Goal: Transaction & Acquisition: Purchase product/service

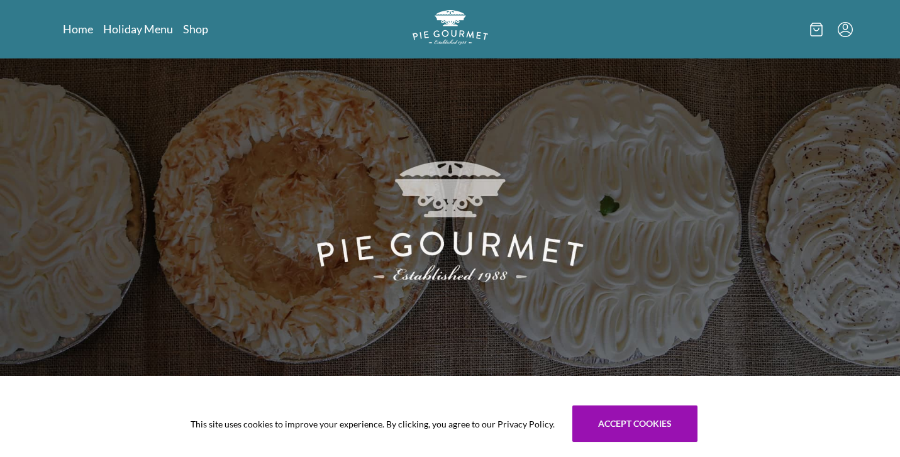
scroll to position [1, 0]
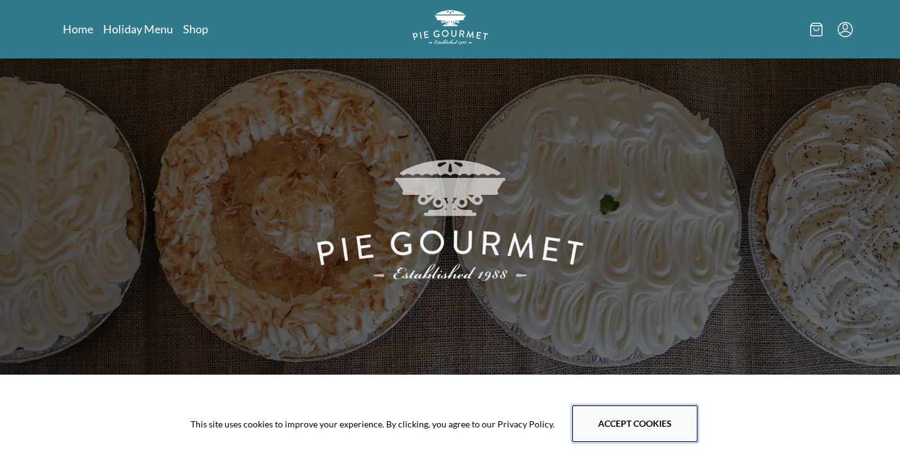
click at [621, 424] on button "Accept cookies" at bounding box center [634, 424] width 125 height 36
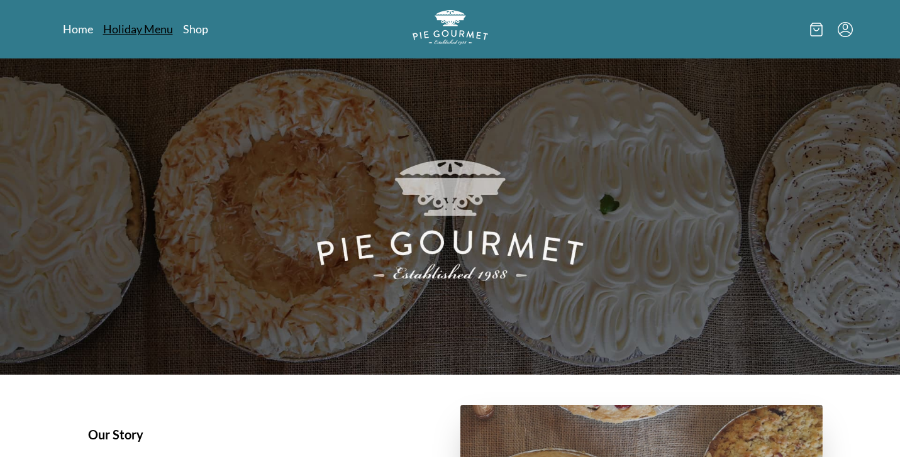
click at [153, 31] on link "Holiday Menu" at bounding box center [138, 28] width 70 height 15
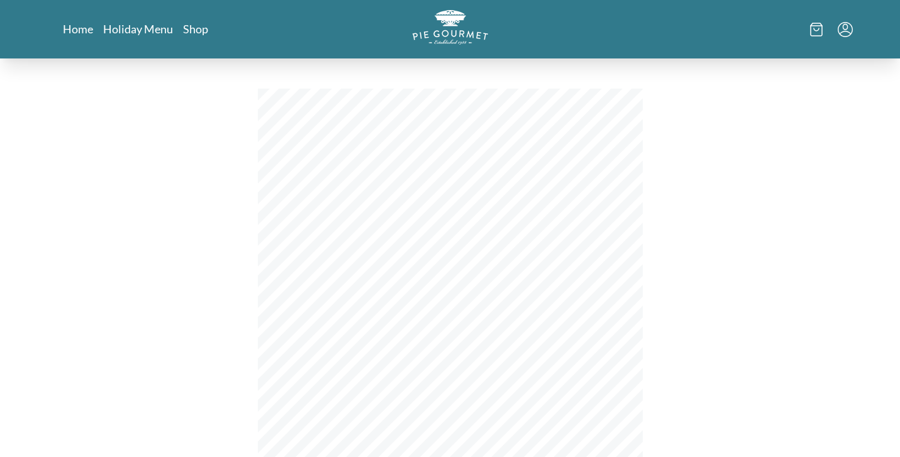
click at [197, 37] on div "Home Holiday Menu Shop" at bounding box center [450, 29] width 805 height 58
click at [197, 35] on link "Shop" at bounding box center [195, 28] width 25 height 15
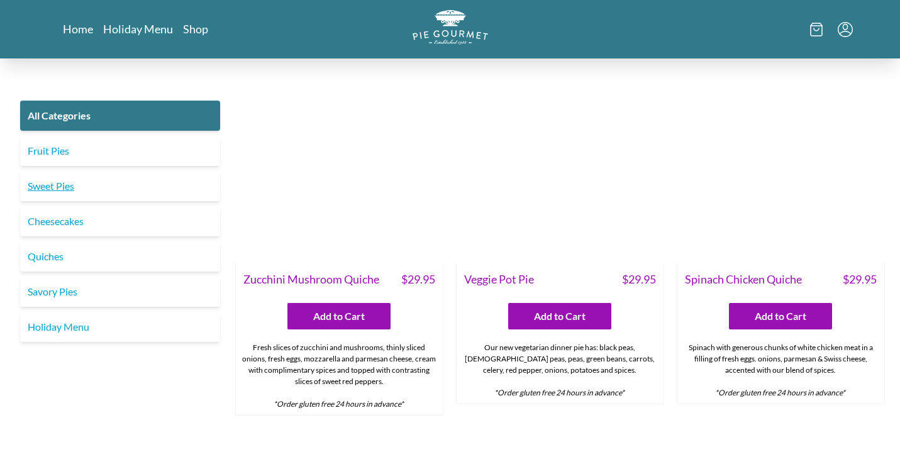
scroll to position [694, 0]
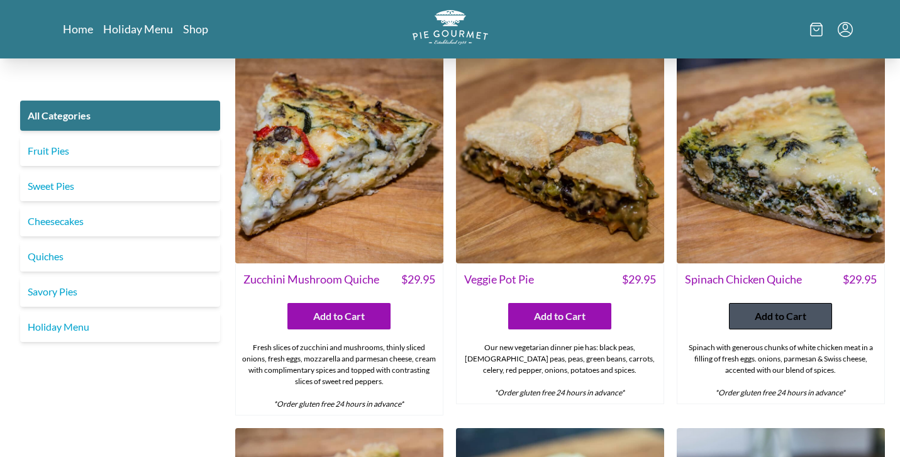
click at [774, 309] on span "Add to Cart" at bounding box center [781, 316] width 52 height 15
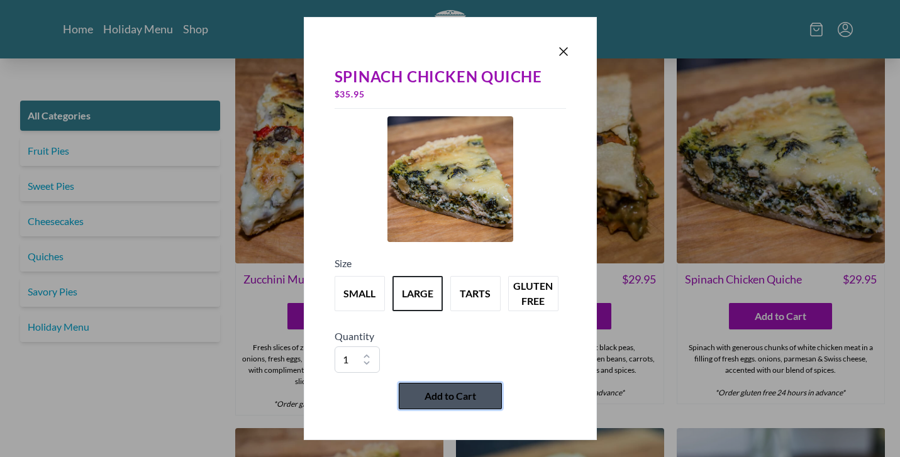
click at [438, 399] on span "Add to Cart" at bounding box center [450, 396] width 52 height 15
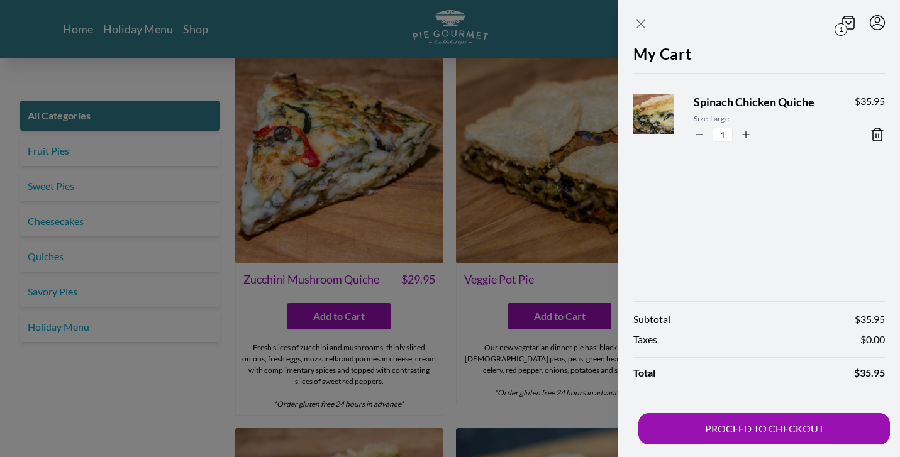
click at [638, 21] on icon "Close panel" at bounding box center [641, 24] width 8 height 8
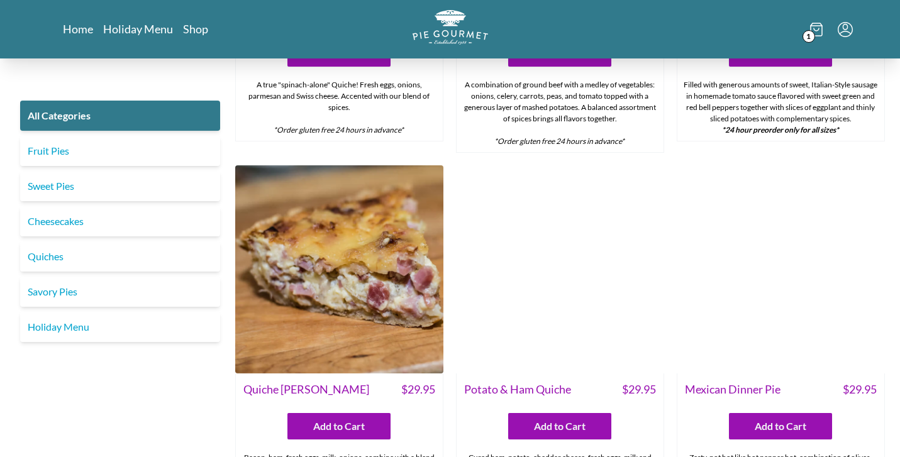
scroll to position [1331, 0]
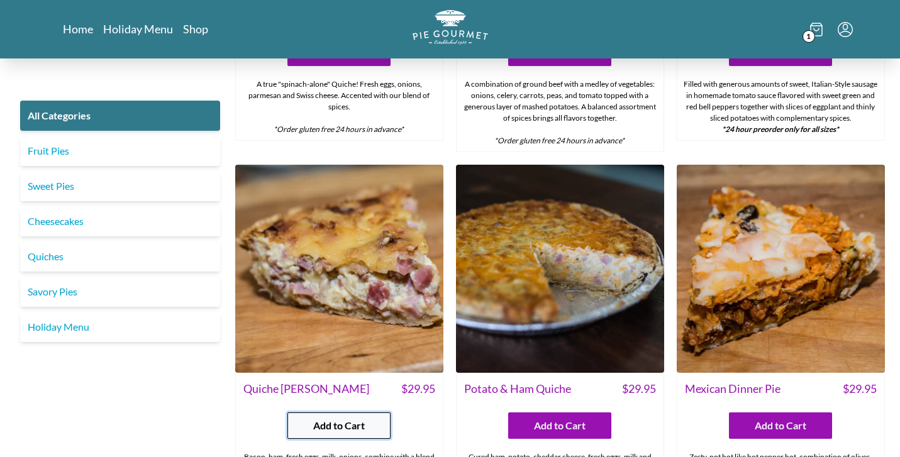
click at [347, 417] on button "Add to Cart" at bounding box center [338, 426] width 103 height 26
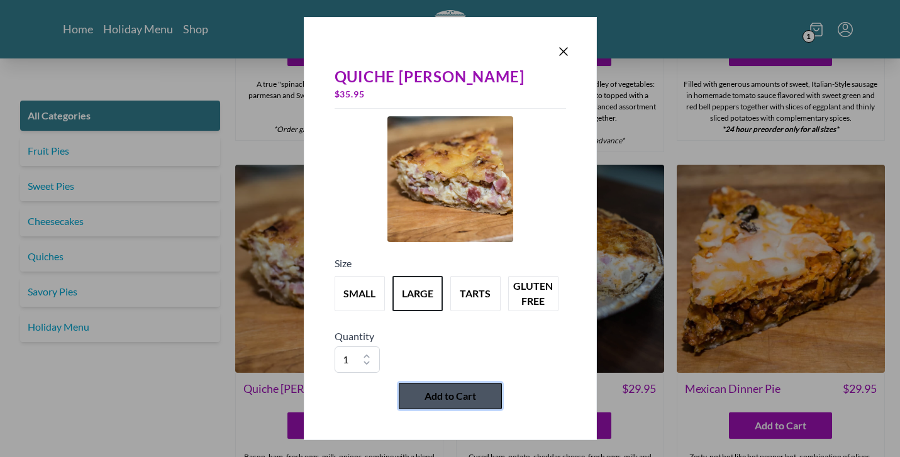
click at [443, 401] on span "Add to Cart" at bounding box center [450, 396] width 52 height 15
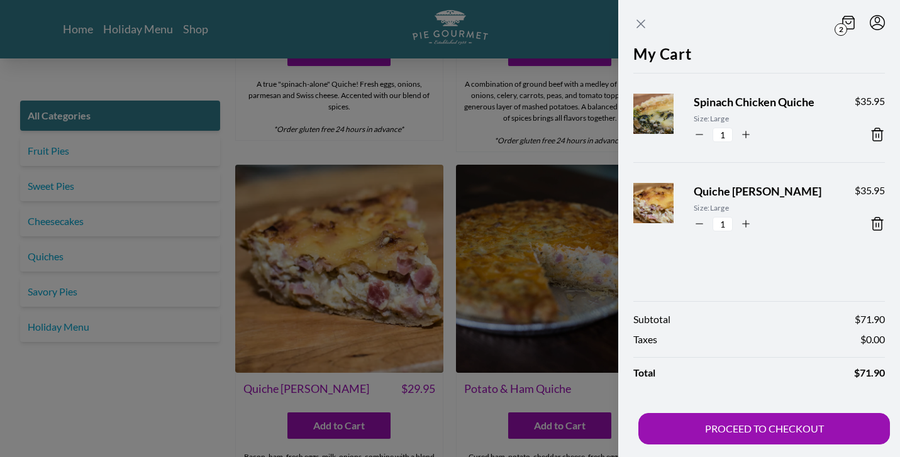
click at [642, 23] on icon "Close panel" at bounding box center [641, 24] width 8 height 8
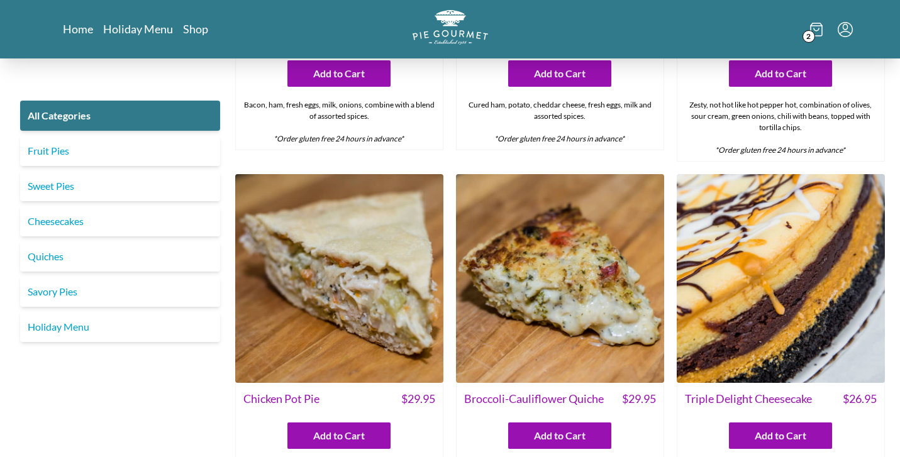
scroll to position [1687, 0]
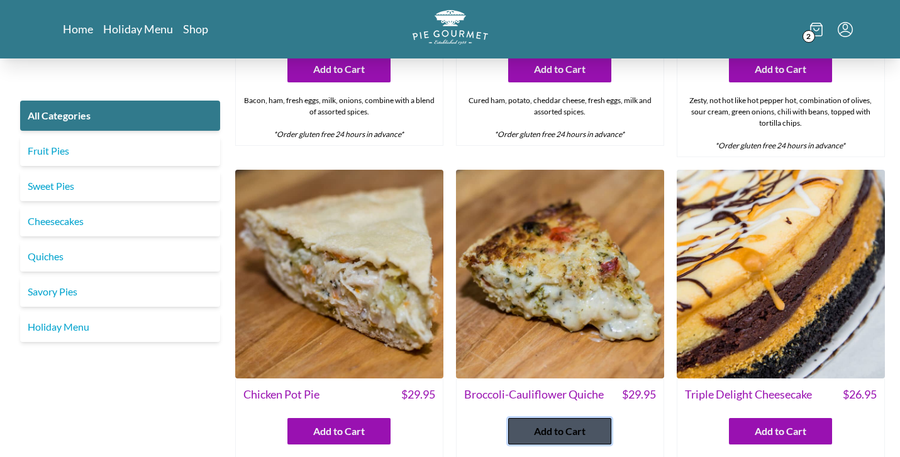
click at [556, 424] on span "Add to Cart" at bounding box center [560, 431] width 52 height 15
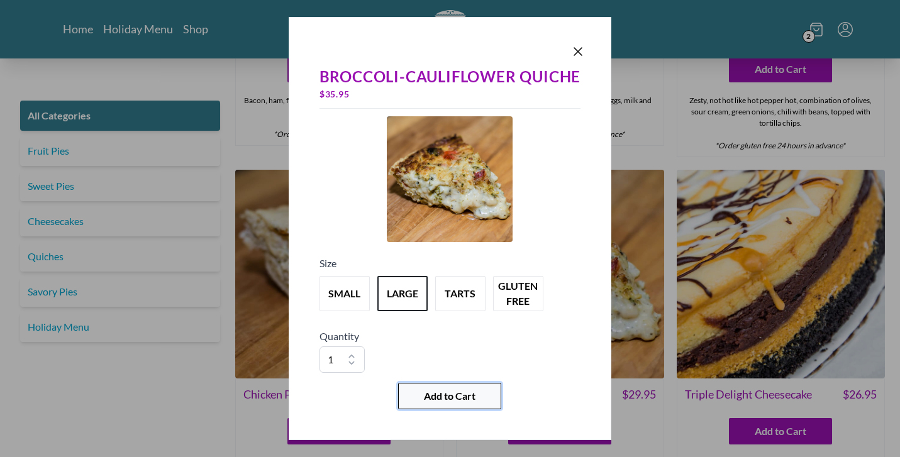
click at [448, 396] on span "Add to Cart" at bounding box center [450, 396] width 52 height 15
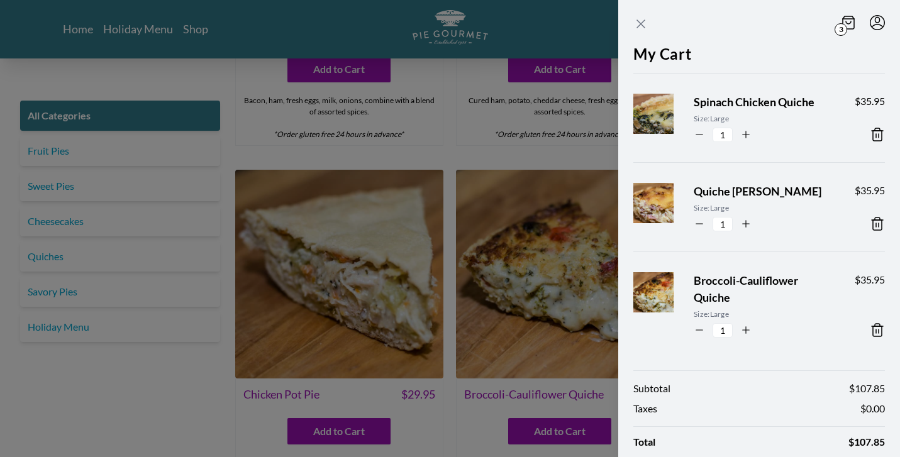
click at [641, 19] on icon "Close panel" at bounding box center [640, 23] width 15 height 15
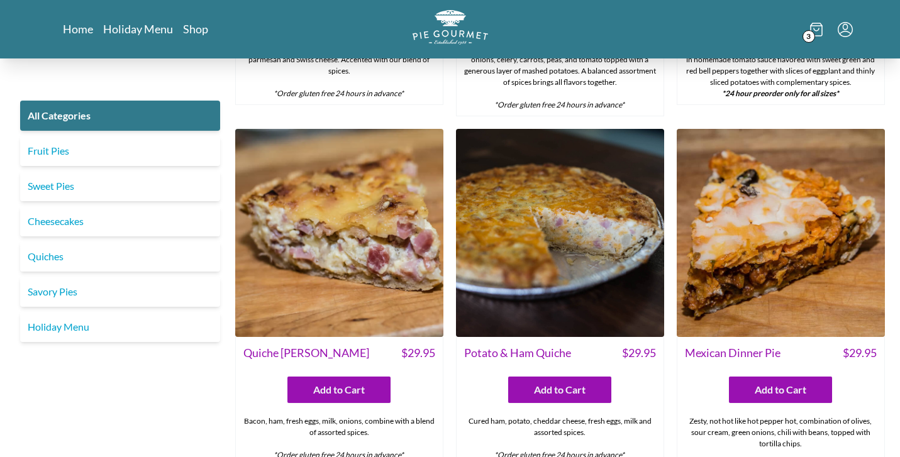
scroll to position [1367, 0]
click at [557, 216] on img at bounding box center [560, 233] width 208 height 208
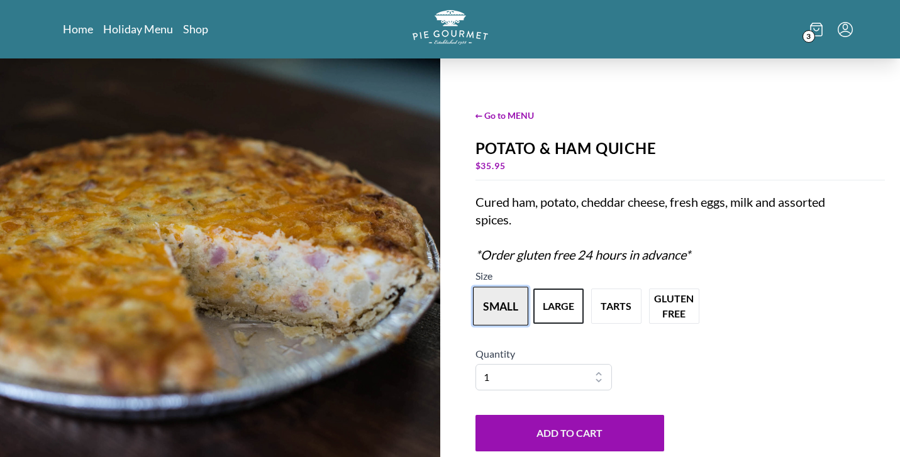
click at [489, 308] on button "small" at bounding box center [500, 306] width 55 height 39
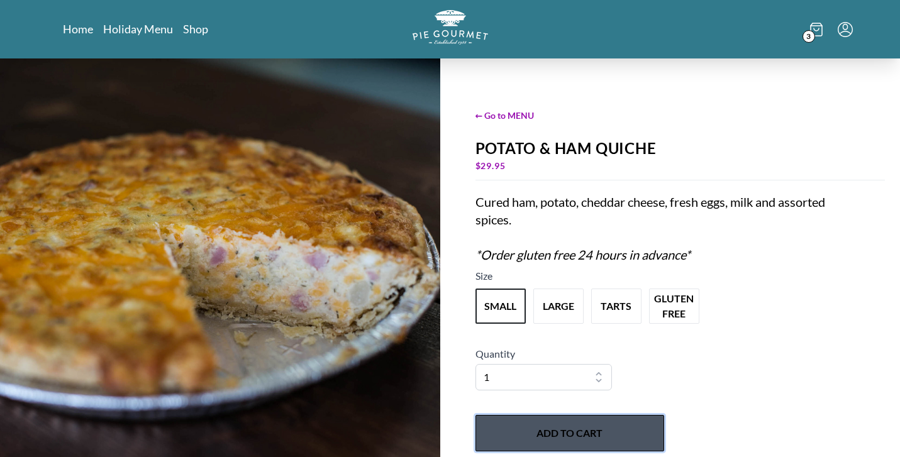
click at [573, 434] on button "Add to Cart" at bounding box center [569, 433] width 189 height 36
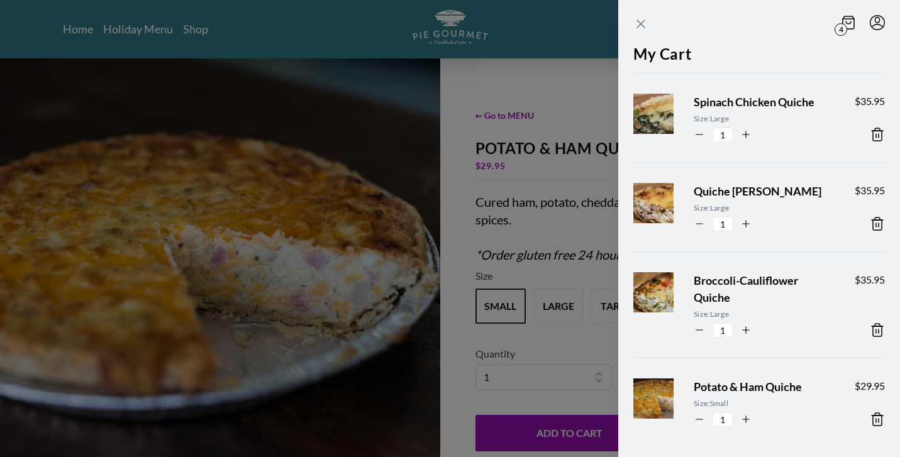
click at [639, 19] on icon "Close panel" at bounding box center [640, 23] width 15 height 15
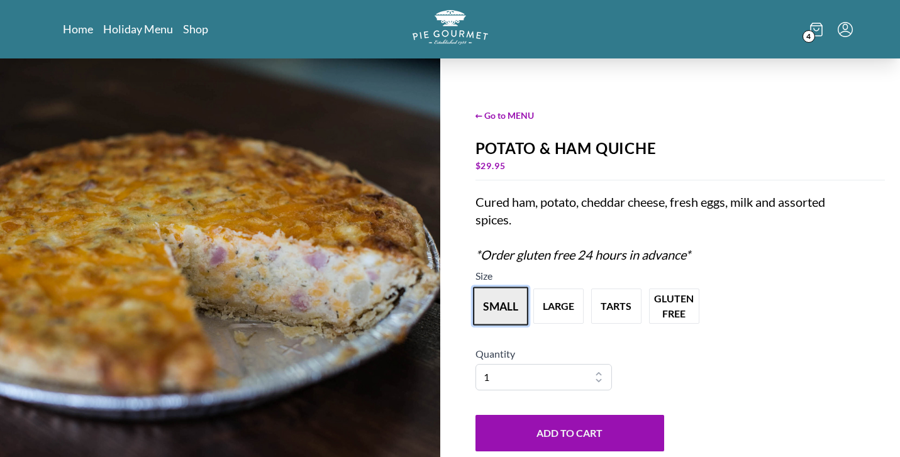
click at [517, 311] on button "small" at bounding box center [500, 306] width 55 height 39
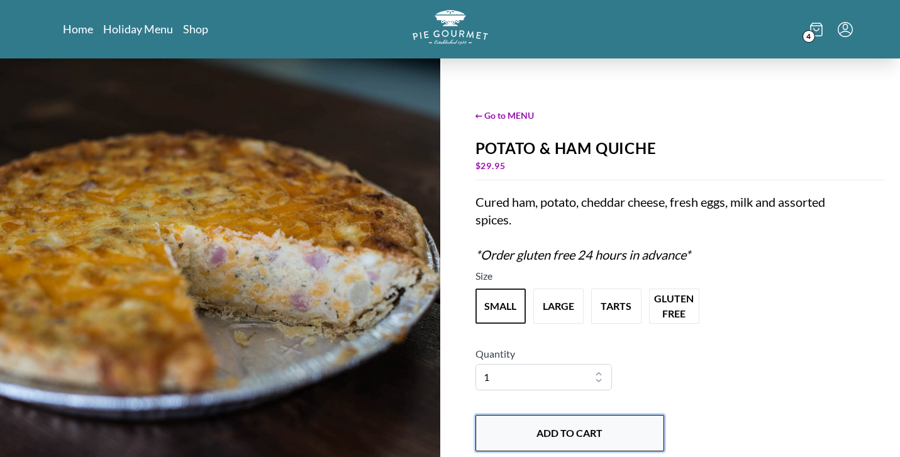
click at [554, 432] on button "Add to Cart" at bounding box center [569, 433] width 189 height 36
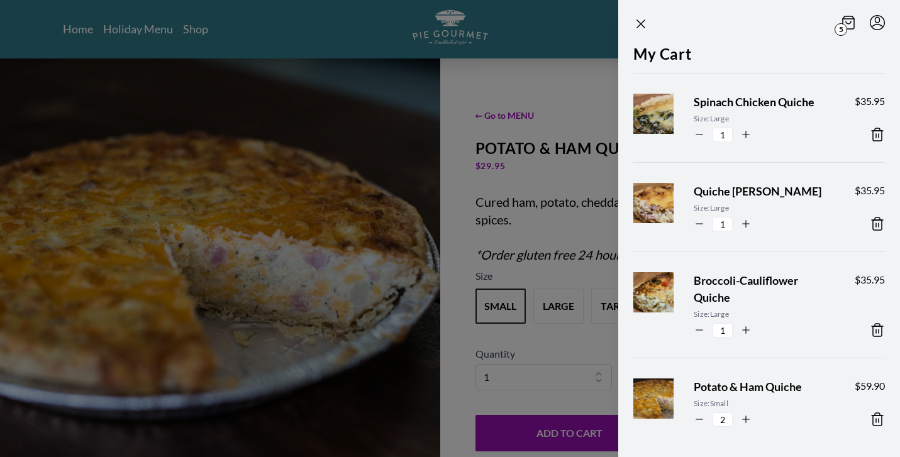
click at [843, 28] on span "5" at bounding box center [841, 29] width 13 height 13
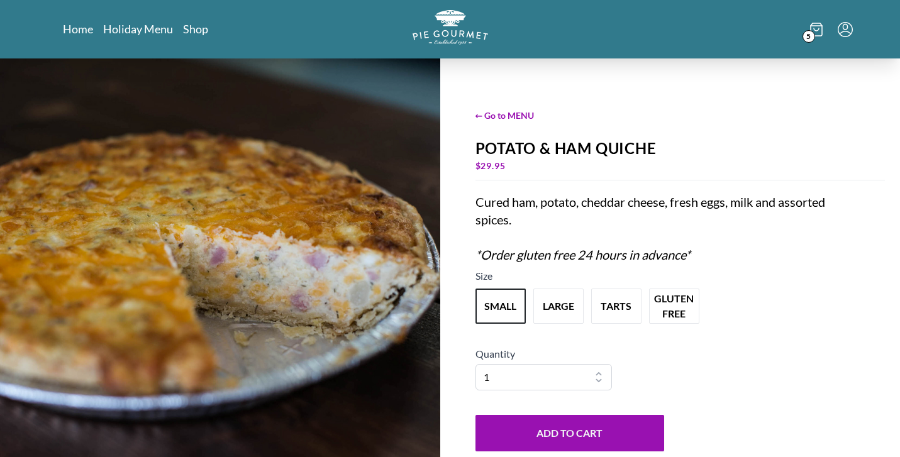
click at [808, 35] on span "5" at bounding box center [808, 36] width 13 height 13
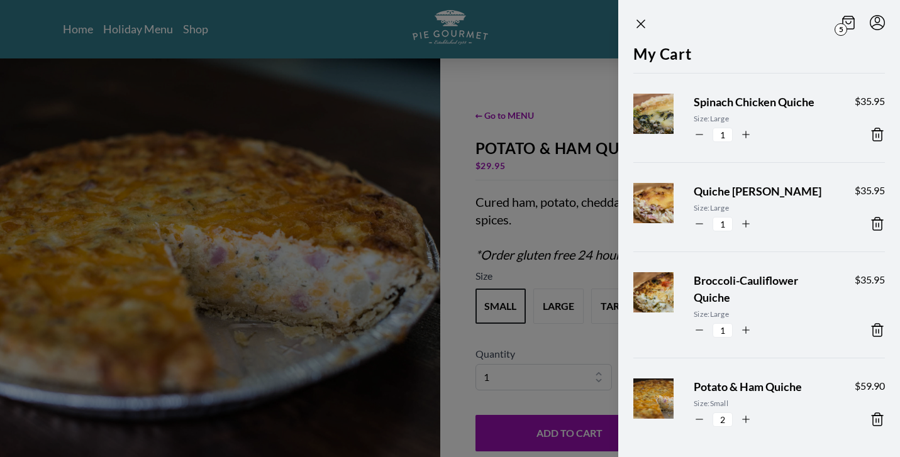
click at [745, 428] on div "5 My Cart Spinach Chicken Quiche Size: Large 1 $ 35.95 Quiche [PERSON_NAME] Siz…" at bounding box center [759, 228] width 282 height 457
click at [748, 424] on div "5 My Cart Spinach Chicken Quiche Size: Large 1 $ 35.95 Quiche [PERSON_NAME] Siz…" at bounding box center [759, 228] width 282 height 457
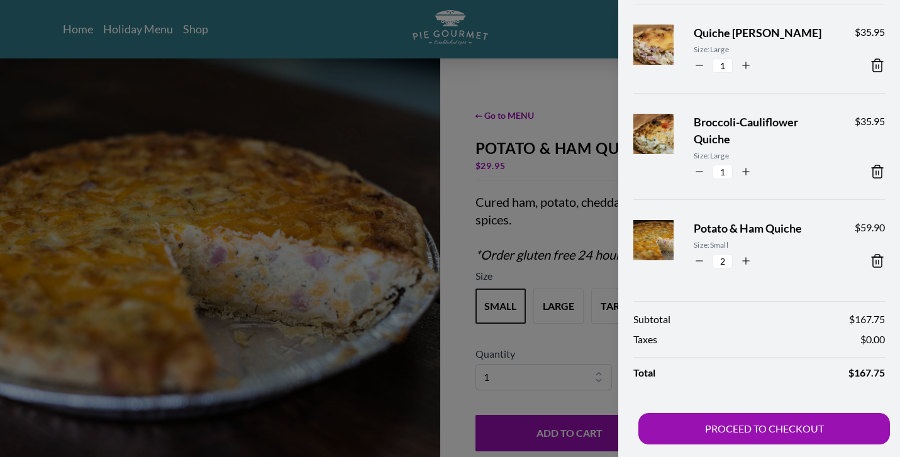
scroll to position [158, 0]
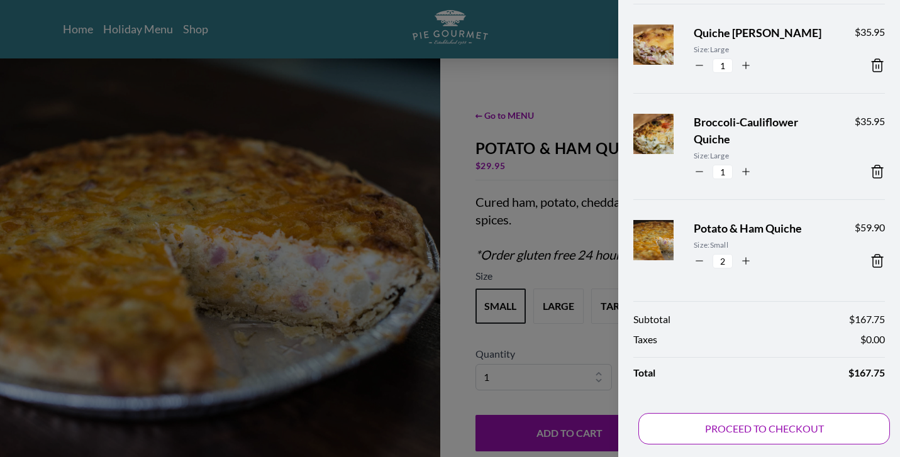
click at [737, 299] on div "5 My Cart Spinach Chicken Quiche Size: Large 1 $ 35.95 Quiche [PERSON_NAME] Siz…" at bounding box center [759, 70] width 282 height 457
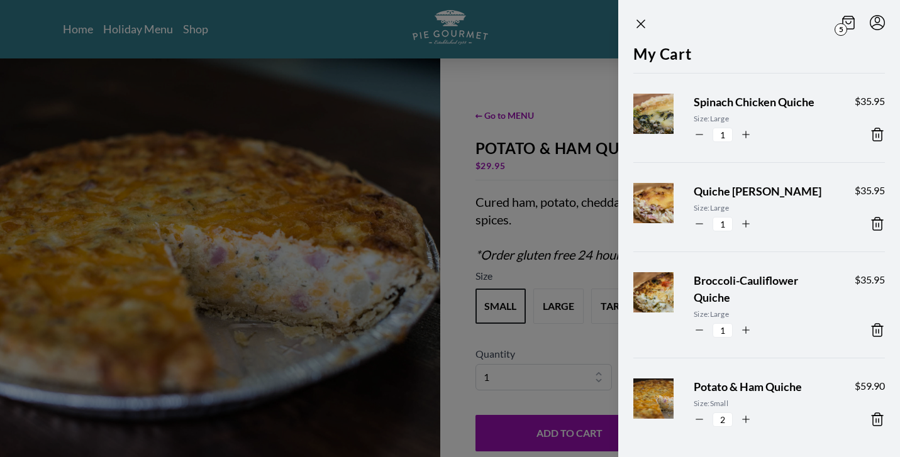
click at [729, 433] on div "5 My Cart Spinach Chicken Quiche Size: Large 1 $ 35.95 Quiche [PERSON_NAME] Siz…" at bounding box center [759, 228] width 282 height 457
click at [731, 433] on div "5 My Cart Spinach Chicken Quiche Size: Large 1 $ 35.95 Quiche [PERSON_NAME] Siz…" at bounding box center [759, 228] width 282 height 457
click at [760, 435] on div "5 My Cart Spinach Chicken Quiche Size: Large 1 $ 35.95 Quiche [PERSON_NAME] Siz…" at bounding box center [759, 228] width 282 height 457
click at [639, 25] on icon "Close panel" at bounding box center [641, 24] width 8 height 8
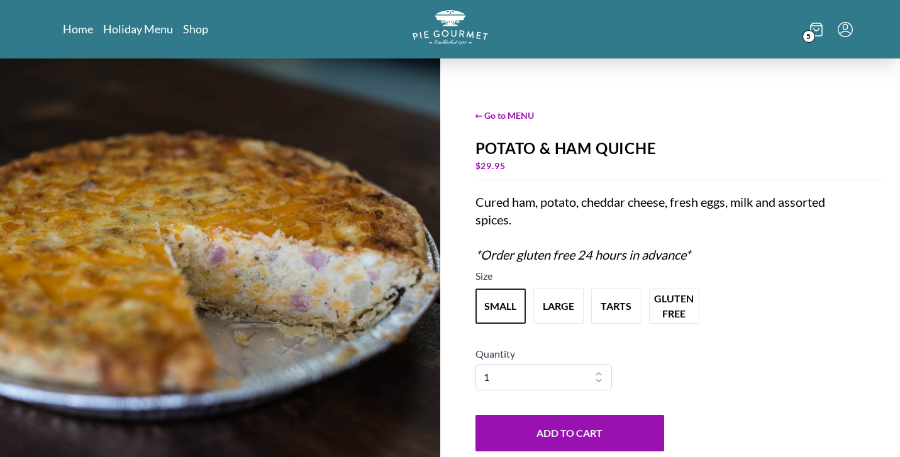
click at [808, 37] on span "5" at bounding box center [808, 36] width 13 height 13
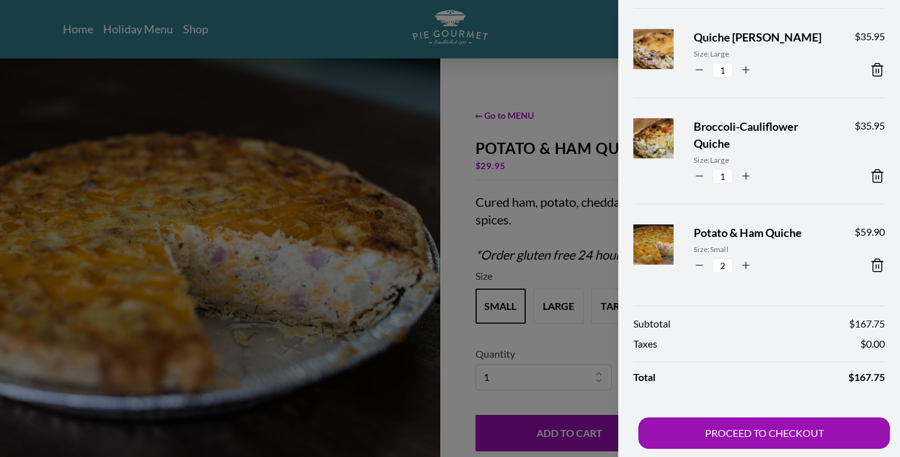
scroll to position [158, 0]
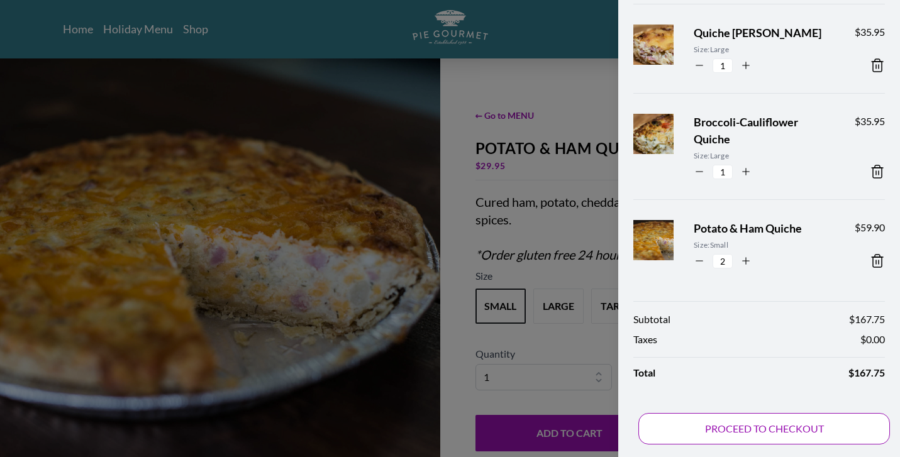
click at [741, 299] on div "5 My Cart Spinach Chicken Quiche Size: Large 1 $ 35.95 Quiche [PERSON_NAME] Siz…" at bounding box center [759, 70] width 282 height 457
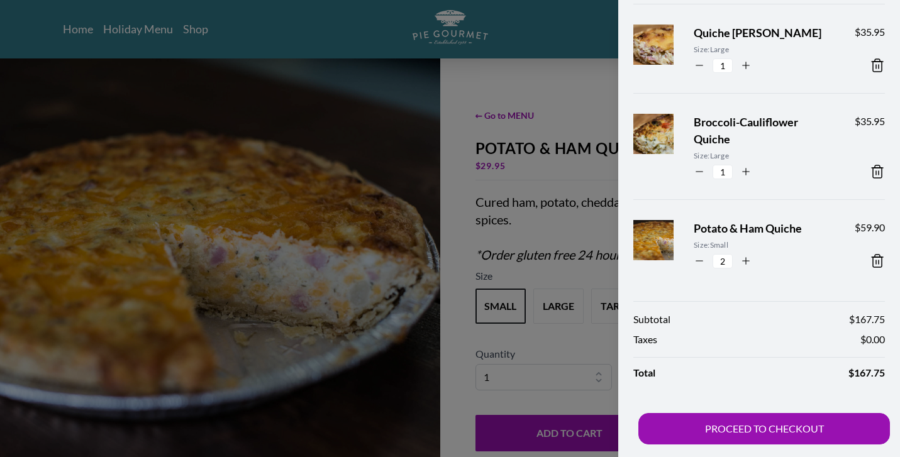
scroll to position [0, 0]
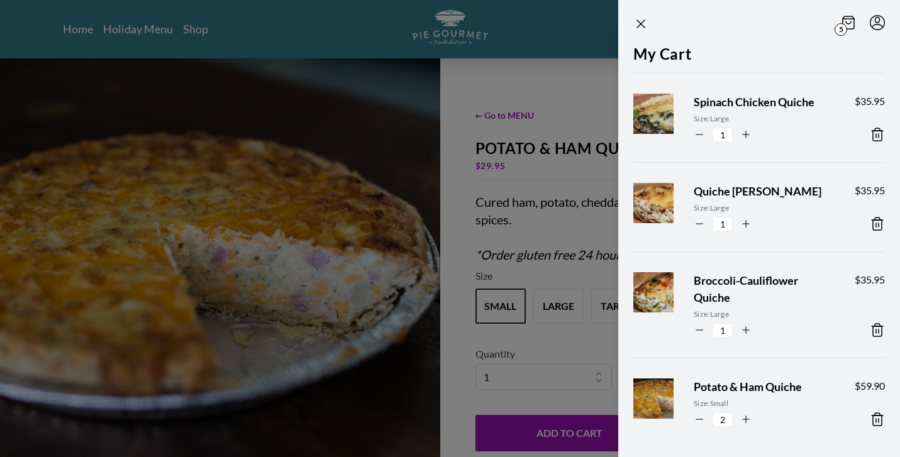
click at [345, 116] on div at bounding box center [450, 228] width 900 height 457
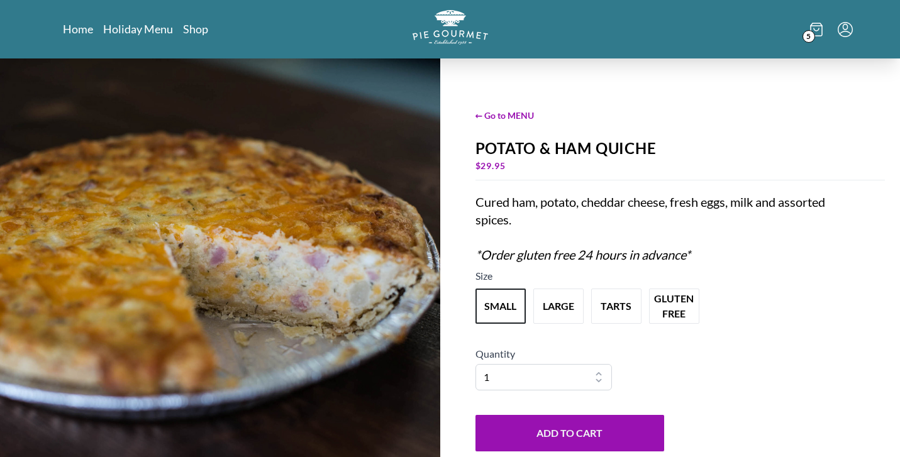
click at [807, 35] on span "5" at bounding box center [808, 36] width 13 height 13
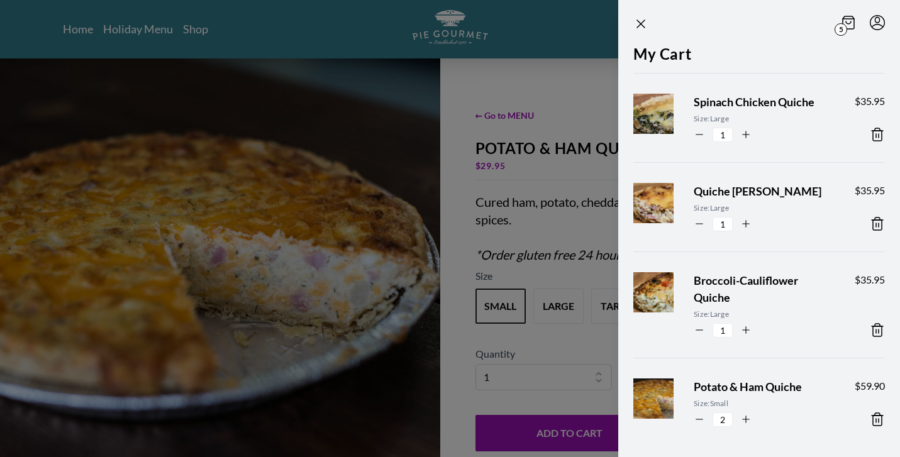
click at [718, 421] on div "5 My Cart Spinach Chicken Quiche Size: Large 1 $ 35.95 Quiche [PERSON_NAME] Siz…" at bounding box center [759, 228] width 282 height 457
click at [696, 426] on div "5 My Cart Spinach Chicken Quiche Size: Large 1 $ 35.95 Quiche [PERSON_NAME] Siz…" at bounding box center [759, 228] width 282 height 457
click at [696, 426] on div "2" at bounding box center [764, 419] width 141 height 15
click at [879, 23] on icon "Menu" at bounding box center [877, 22] width 15 height 15
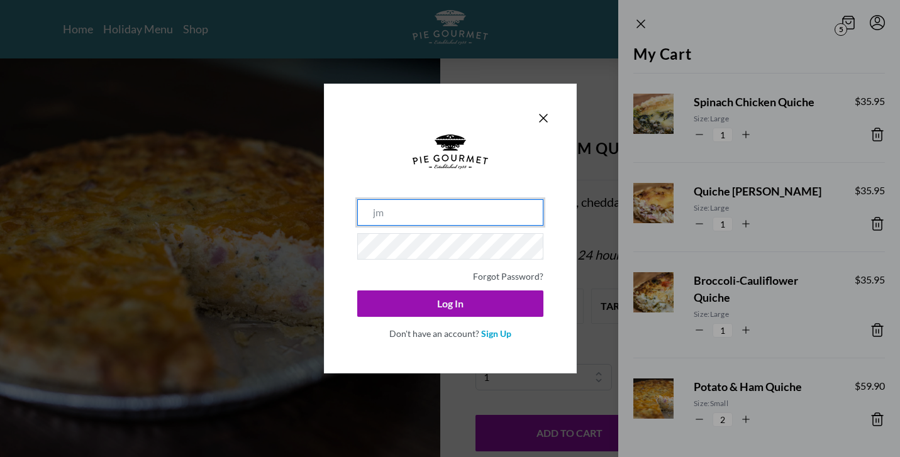
type input "j"
click at [839, 27] on div "Forgot Password? Log In Don't have an account? Sign Up" at bounding box center [450, 228] width 900 height 457
click at [640, 23] on div "Forgot Password? Log In Don't have an account? Sign Up" at bounding box center [450, 228] width 900 height 457
click at [544, 112] on icon "Close panel" at bounding box center [543, 118] width 15 height 15
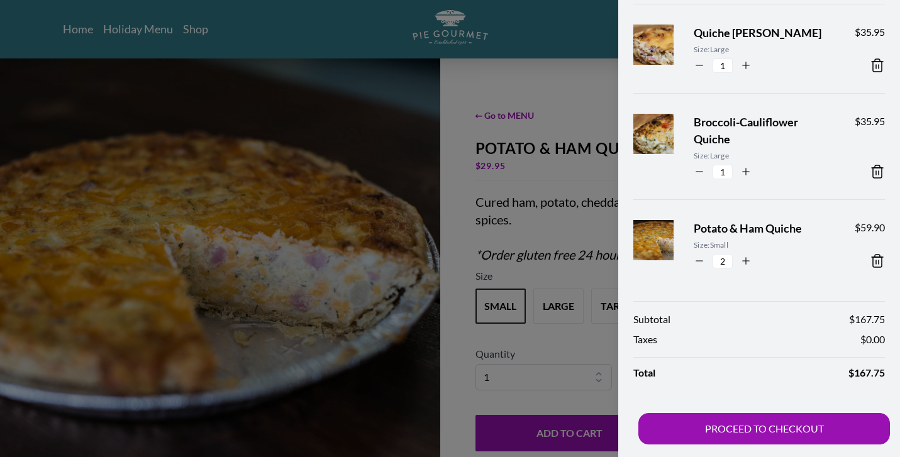
scroll to position [158, 0]
click at [660, 128] on img at bounding box center [665, 140] width 77 height 77
click at [721, 128] on span "Broccoli-Cauliflower Quiche" at bounding box center [764, 131] width 141 height 34
click at [718, 121] on span "Broccoli-Cauliflower Quiche" at bounding box center [764, 131] width 141 height 34
click at [514, 157] on div at bounding box center [450, 228] width 900 height 457
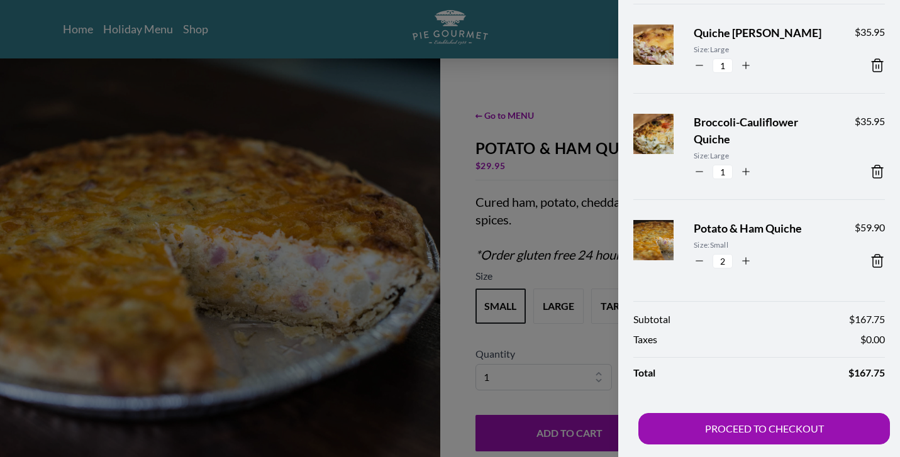
click at [514, 157] on div at bounding box center [450, 228] width 900 height 457
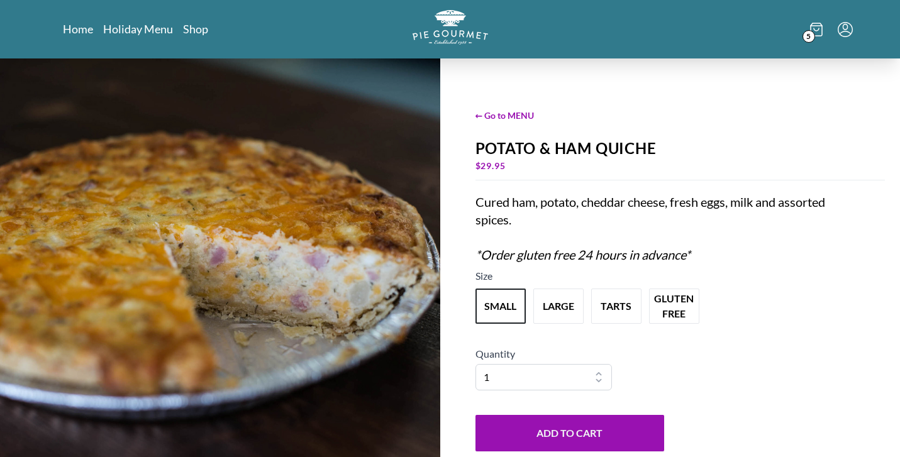
scroll to position [0, 0]
click at [198, 31] on link "Shop" at bounding box center [195, 28] width 25 height 15
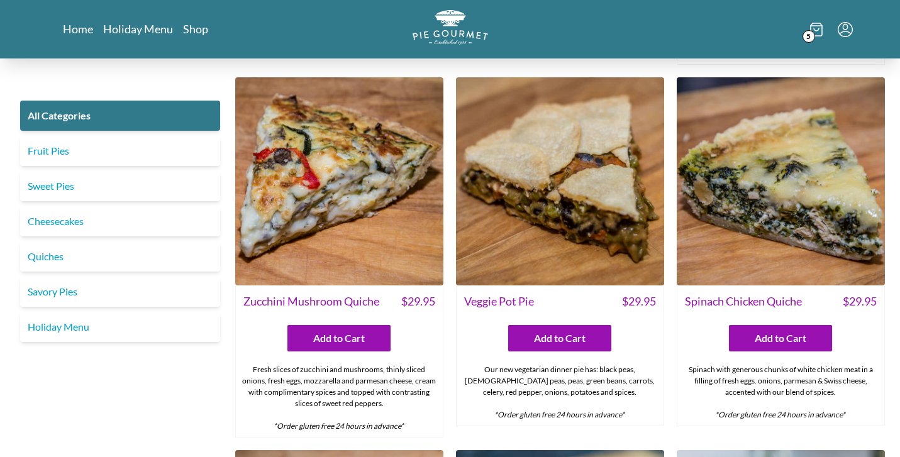
scroll to position [675, 0]
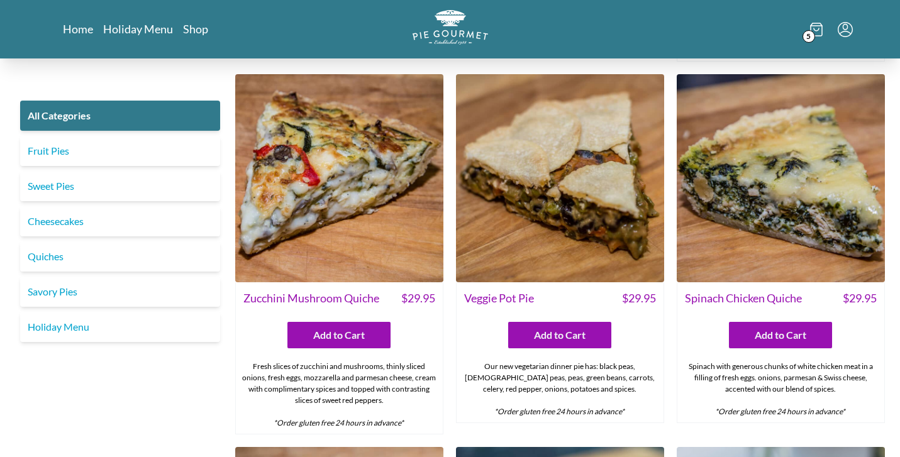
click at [807, 38] on span "5" at bounding box center [808, 36] width 13 height 13
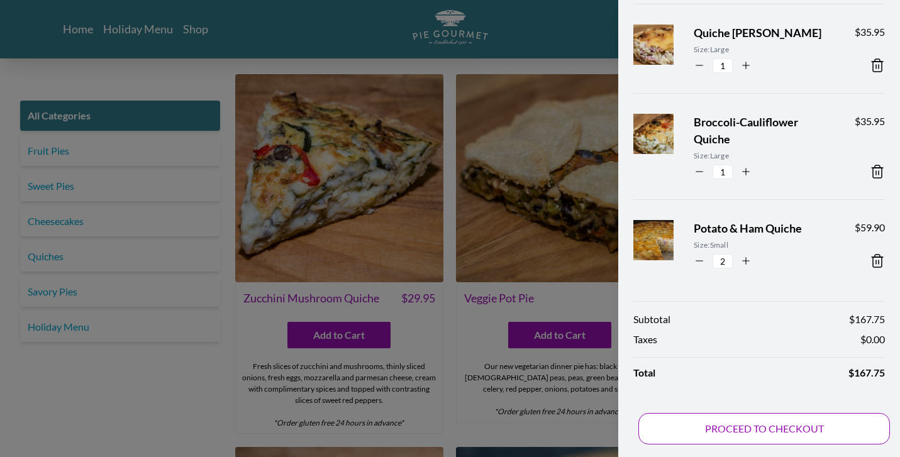
scroll to position [0, 0]
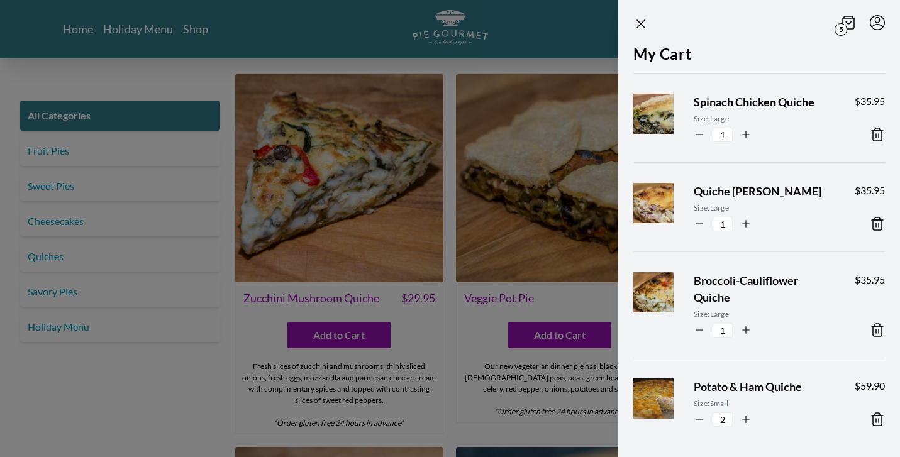
click at [724, 423] on div "5 My Cart Spinach Chicken Quiche Size: Large 1 $ 35.95 Quiche [PERSON_NAME] Siz…" at bounding box center [759, 228] width 282 height 457
click at [745, 436] on div "5 My Cart Spinach Chicken Quiche Size: Large 1 $ 35.95 Quiche [PERSON_NAME] Siz…" at bounding box center [759, 228] width 282 height 457
click at [745, 436] on li "Potato & Ham Quiche Size: Small 2 $ 59.90" at bounding box center [759, 402] width 252 height 89
click at [642, 23] on icon "Close panel" at bounding box center [641, 24] width 8 height 8
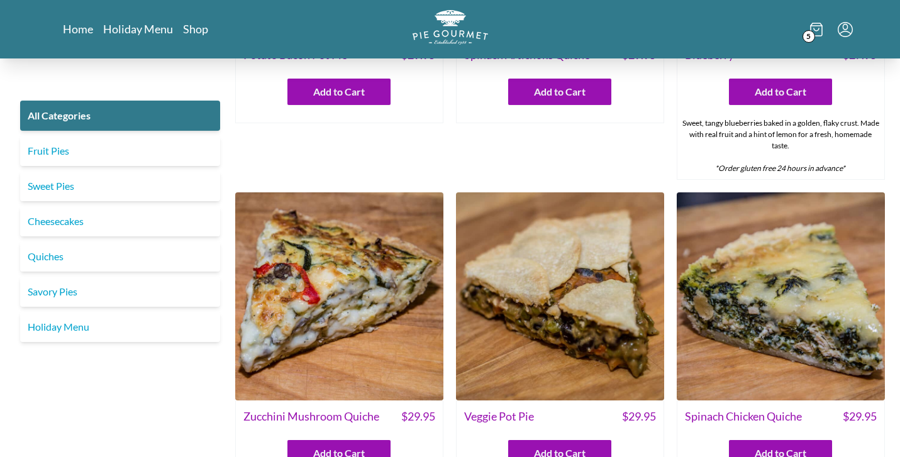
scroll to position [422, 0]
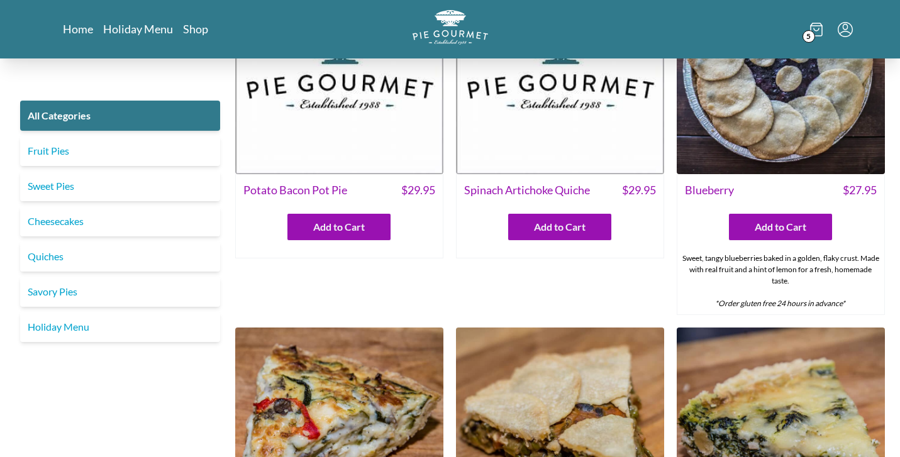
click at [813, 35] on span "5" at bounding box center [808, 36] width 13 height 13
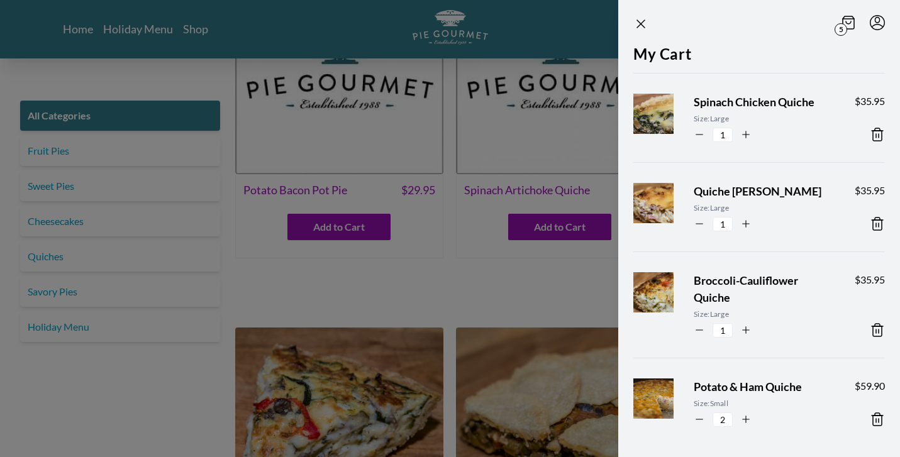
click at [840, 32] on span "5" at bounding box center [841, 29] width 13 height 13
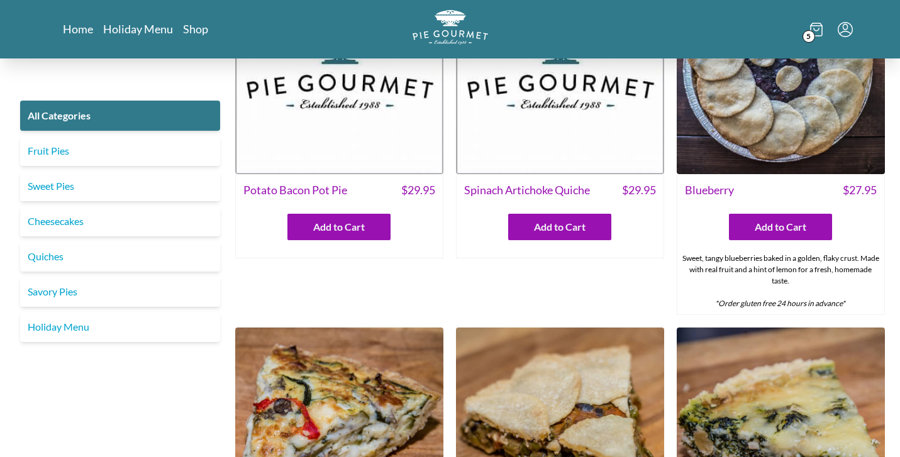
click at [811, 40] on span "5" at bounding box center [808, 36] width 13 height 13
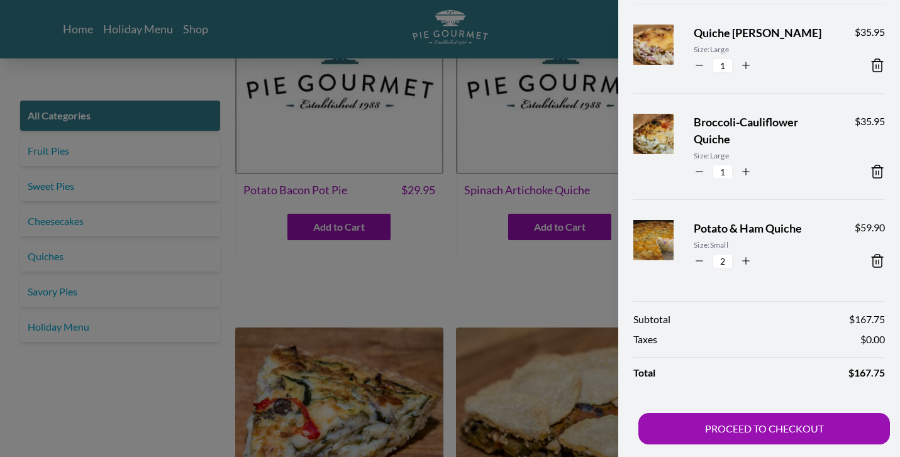
scroll to position [0, 0]
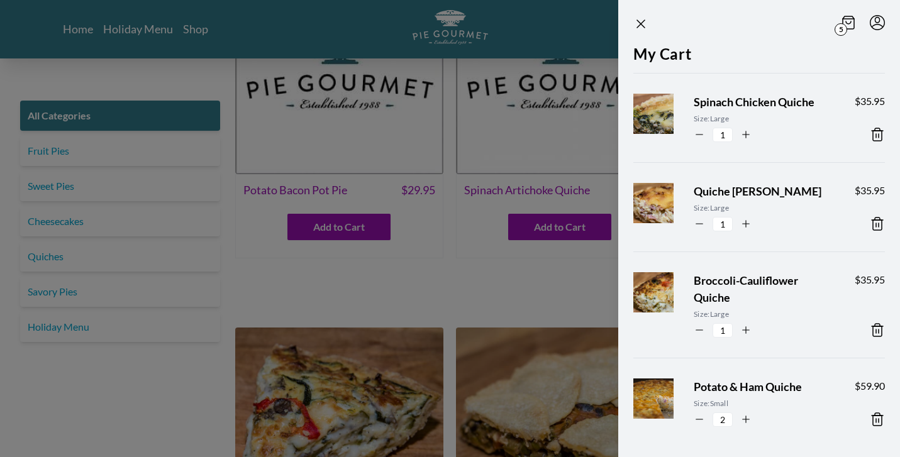
click at [743, 426] on div "5 My Cart Spinach Chicken Quiche Size: Large 1 $ 35.95 Quiche [PERSON_NAME] Siz…" at bounding box center [759, 228] width 282 height 457
click at [743, 426] on div "2" at bounding box center [764, 419] width 141 height 15
click at [743, 426] on div "5 My Cart Spinach Chicken Quiche Size: Large 1 $ 35.95 Quiche [PERSON_NAME] Siz…" at bounding box center [759, 228] width 282 height 457
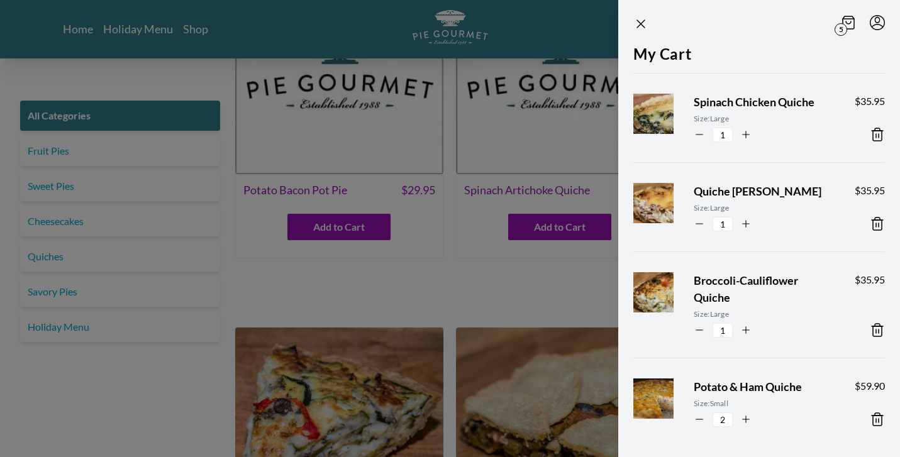
click at [877, 28] on icon "Menu" at bounding box center [877, 22] width 15 height 15
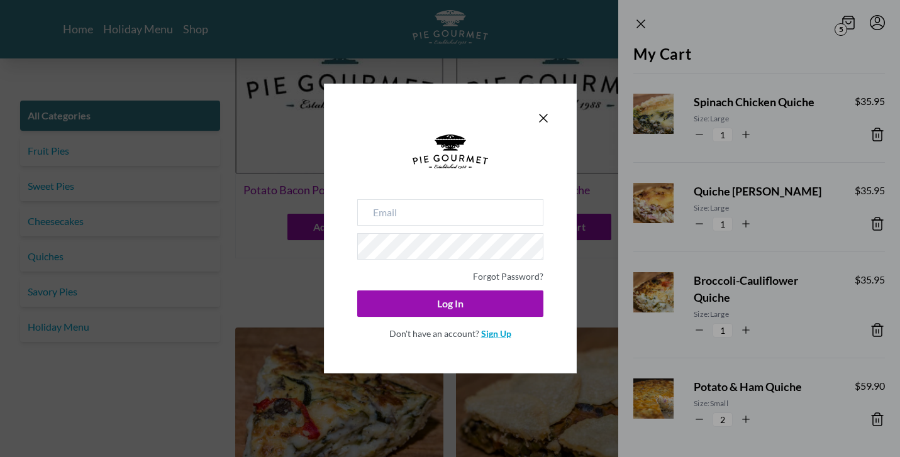
click at [493, 338] on link "Sign Up" at bounding box center [496, 333] width 30 height 11
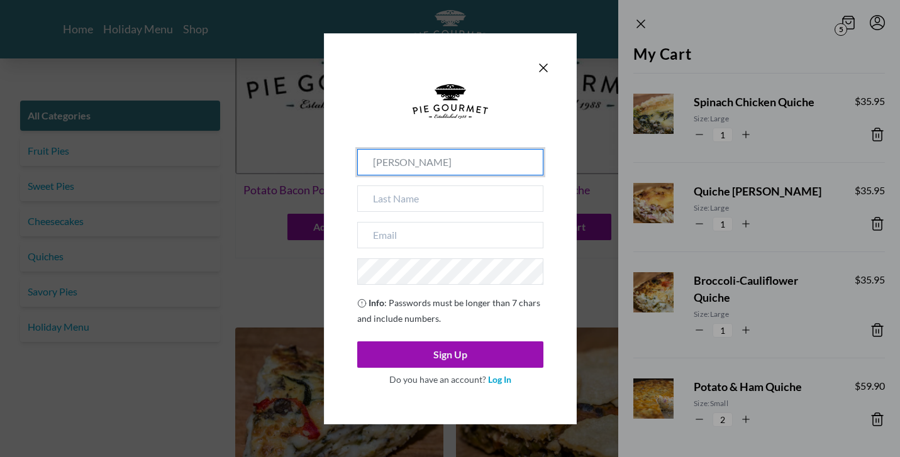
type input "[PERSON_NAME]"
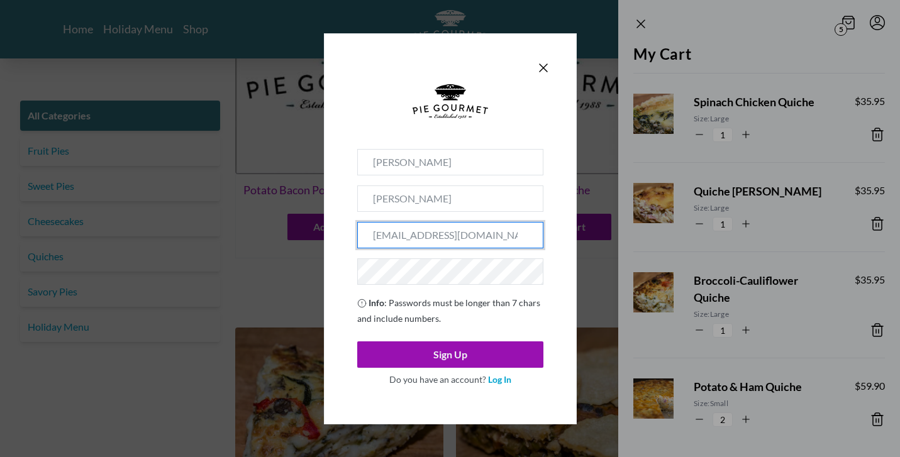
type input "[EMAIL_ADDRESS][DOMAIN_NAME]"
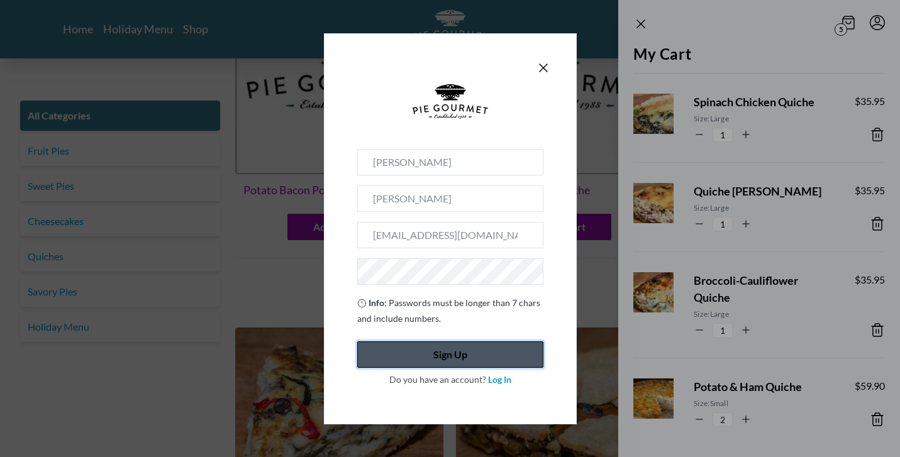
click at [401, 349] on button "Sign Up" at bounding box center [450, 354] width 186 height 26
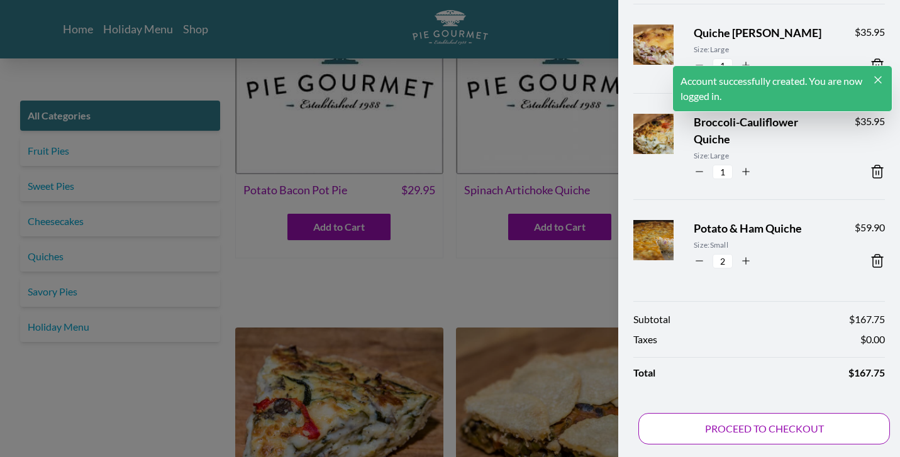
scroll to position [158, 0]
click at [676, 427] on button "PROCEED TO CHECKOUT" at bounding box center [764, 428] width 252 height 31
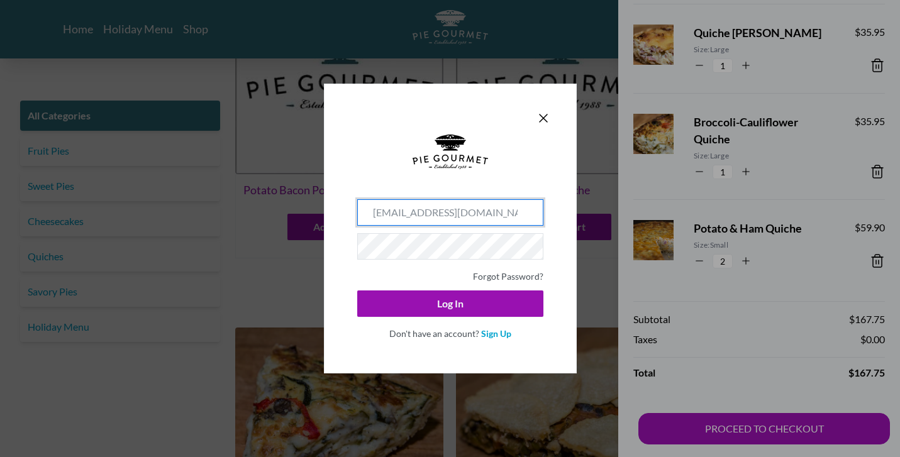
type input "[EMAIL_ADDRESS][DOMAIN_NAME]"
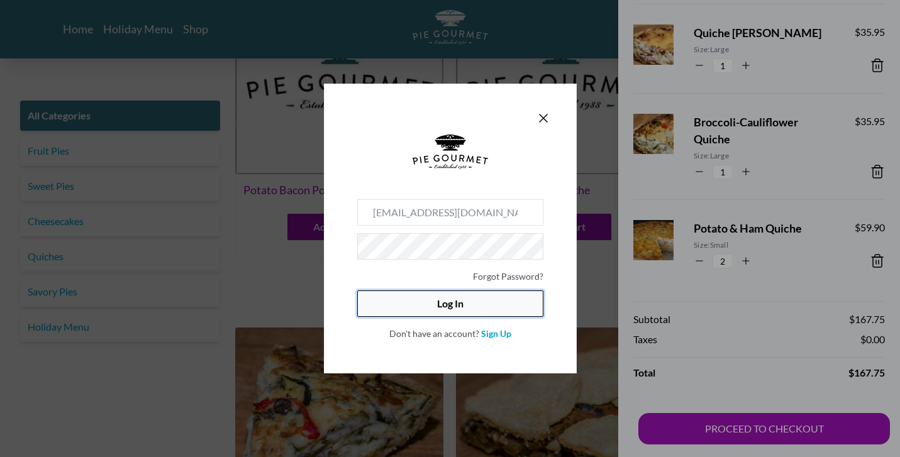
click at [399, 308] on button "Log In" at bounding box center [450, 304] width 186 height 26
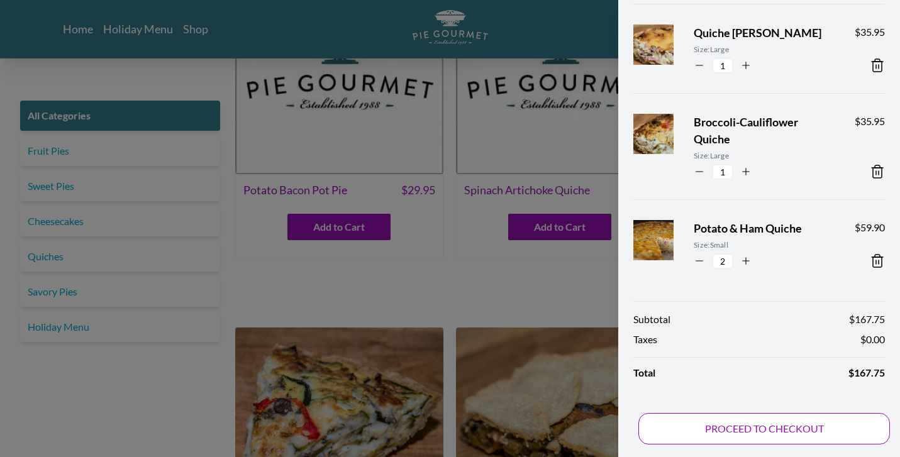
click at [707, 423] on button "PROCEED TO CHECKOUT" at bounding box center [764, 428] width 252 height 31
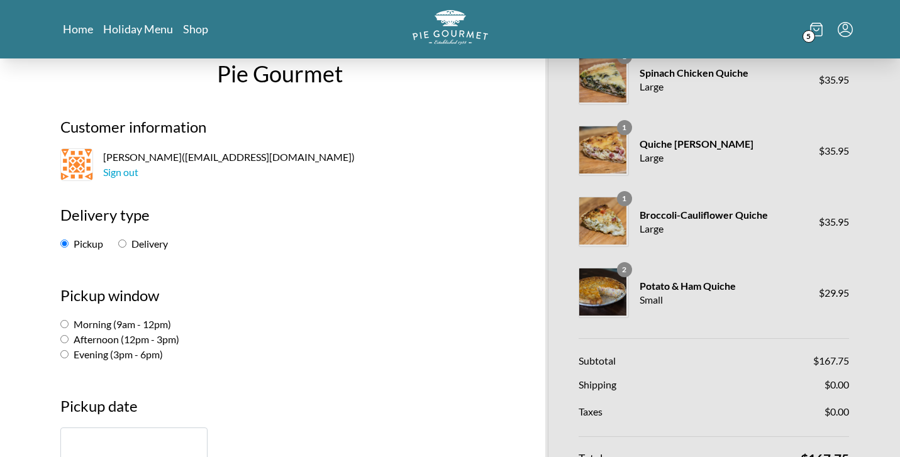
scroll to position [74, 0]
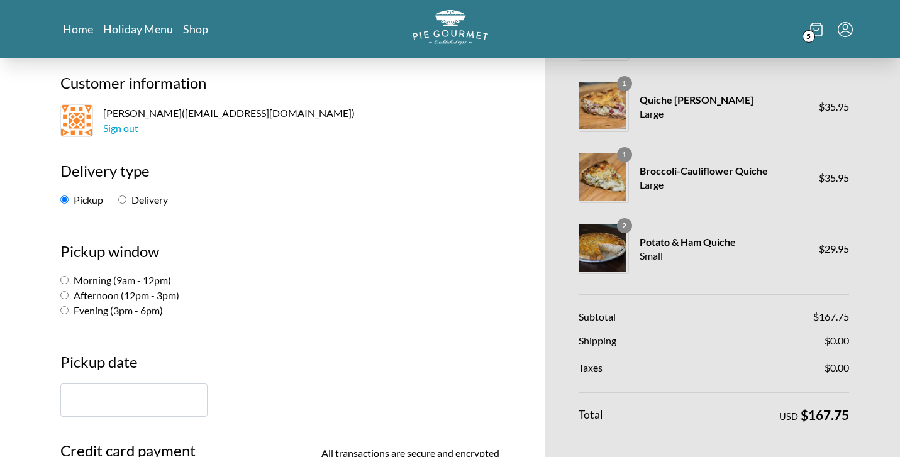
click at [122, 201] on input "Delivery" at bounding box center [122, 200] width 8 height 8
radio input "true"
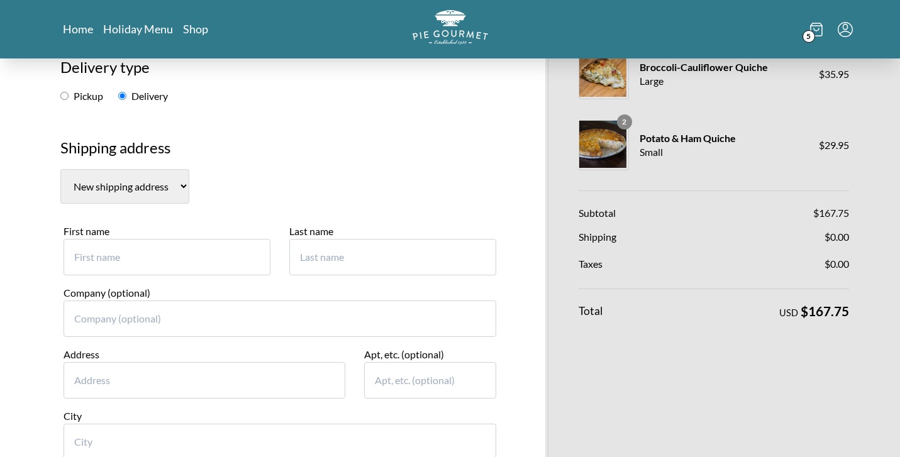
scroll to position [186, 0]
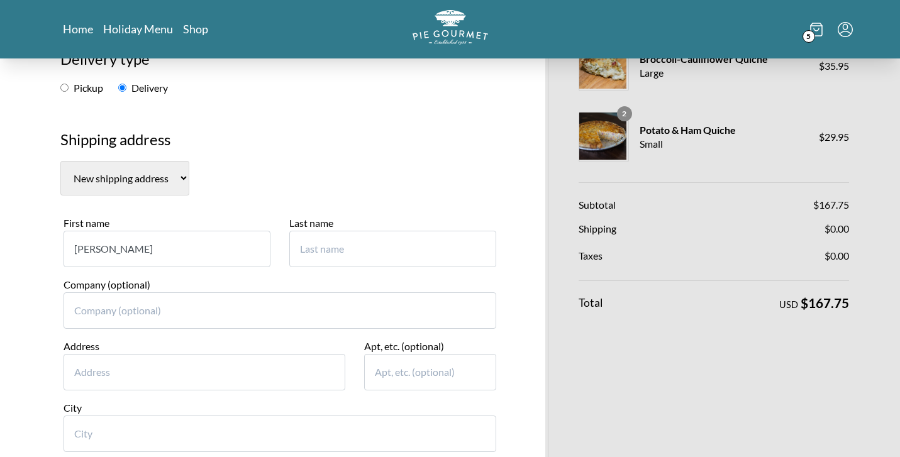
type input "[PERSON_NAME]"
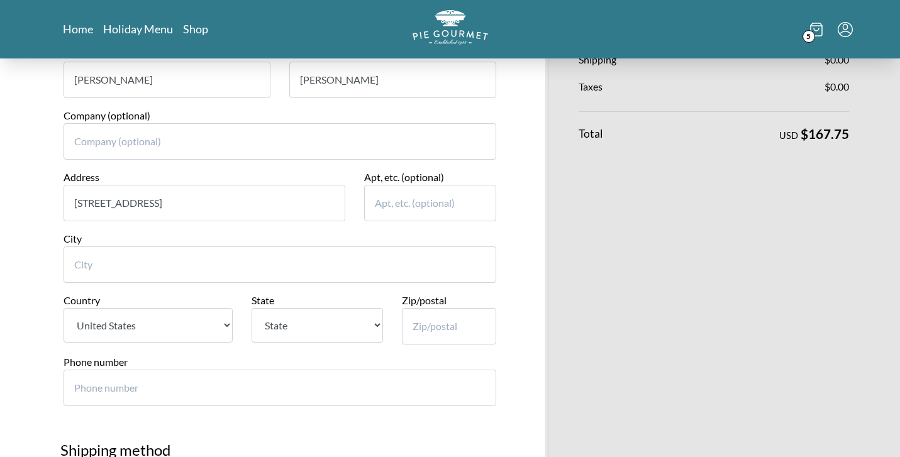
scroll to position [362, 0]
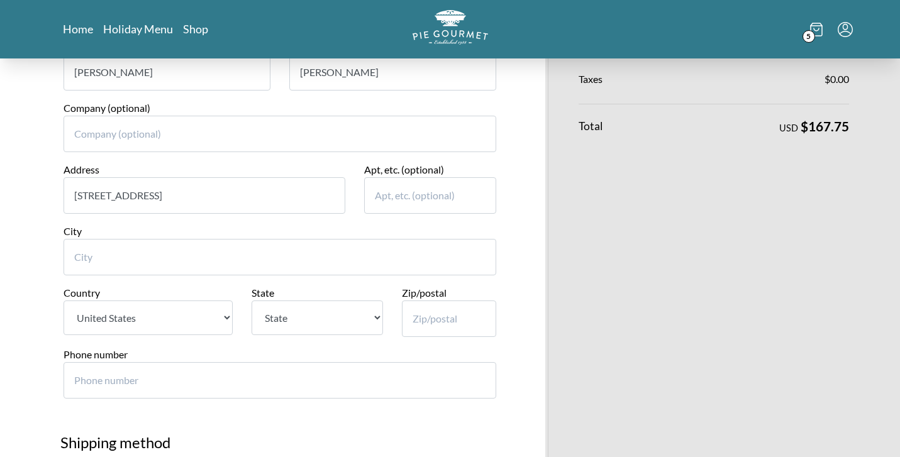
type input "[STREET_ADDRESS]"
type input "Fairfax"
select select "VA"
type input "22030"
click at [264, 362] on input "Phone number" at bounding box center [280, 380] width 433 height 36
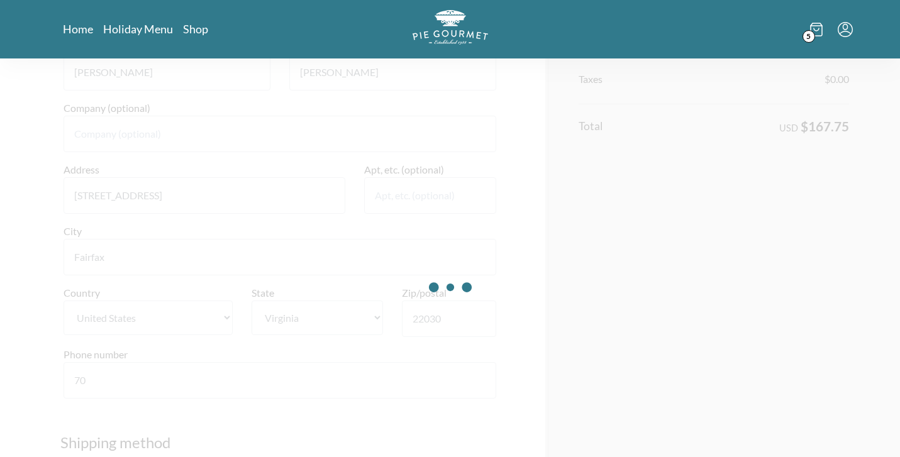
type input "7034341877"
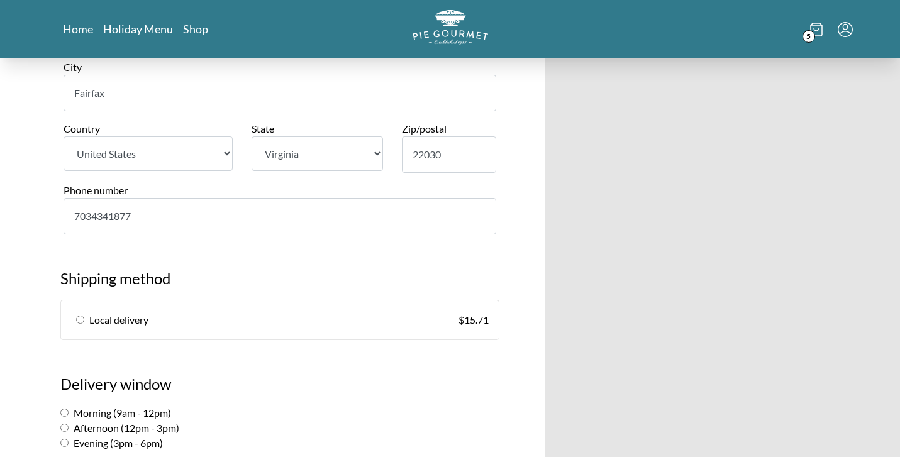
scroll to position [529, 0]
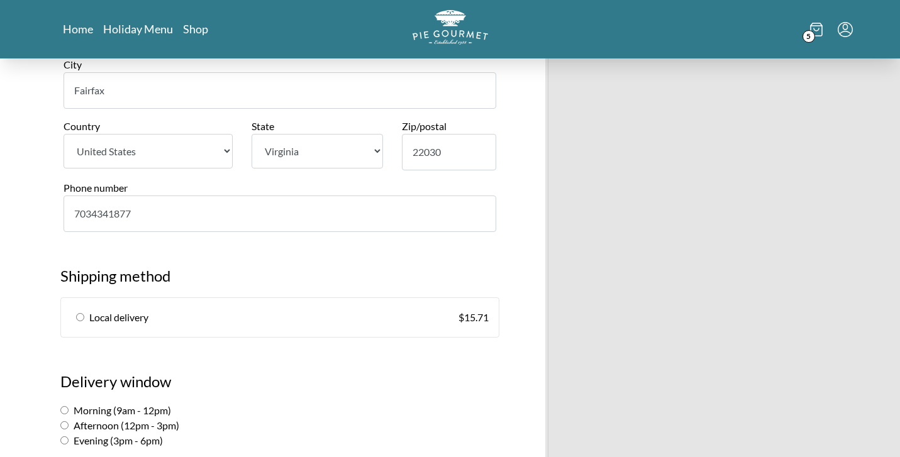
click at [80, 313] on input "radio" at bounding box center [80, 317] width 8 height 8
radio input "true"
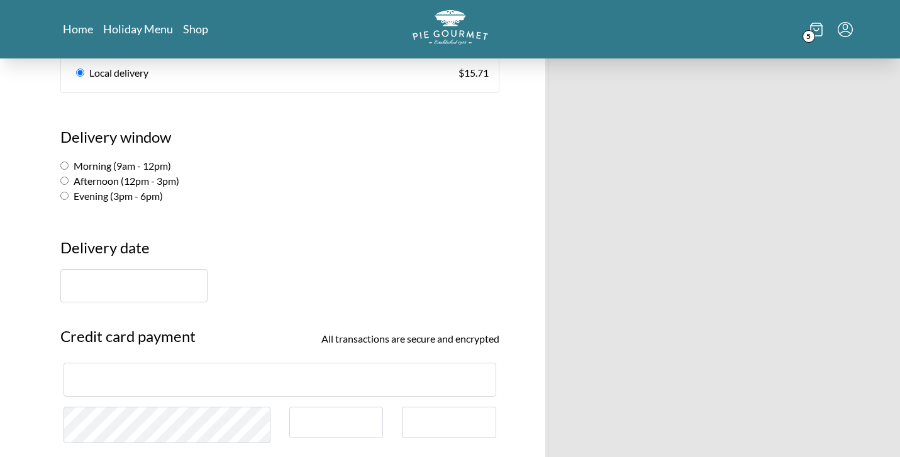
scroll to position [780, 0]
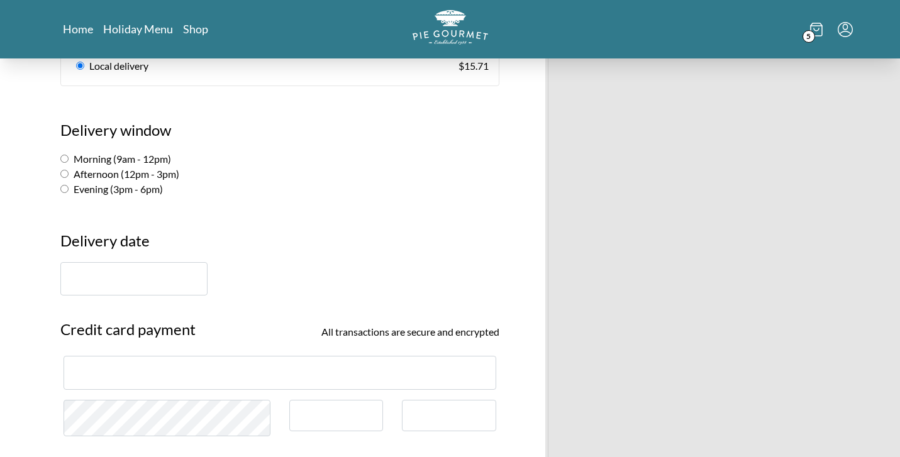
click at [65, 185] on input "Evening (3pm - 6pm)" at bounding box center [64, 189] width 8 height 8
radio input "true"
click at [108, 267] on input "text" at bounding box center [133, 278] width 147 height 33
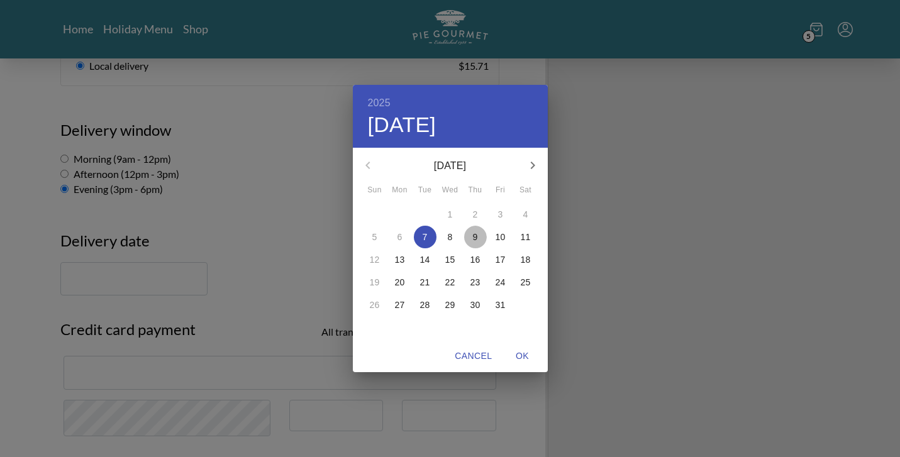
click at [474, 236] on p "9" at bounding box center [475, 237] width 5 height 13
click at [526, 354] on span "OK" at bounding box center [522, 356] width 30 height 16
type input "[DATE]"
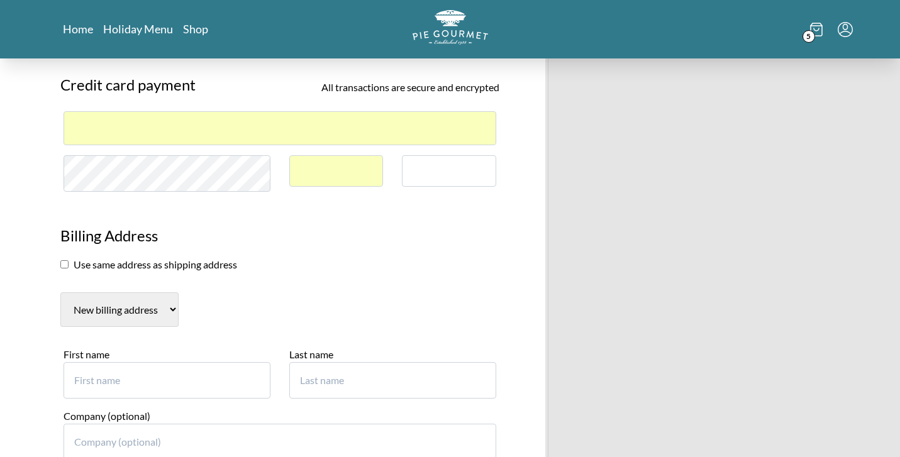
scroll to position [1021, 0]
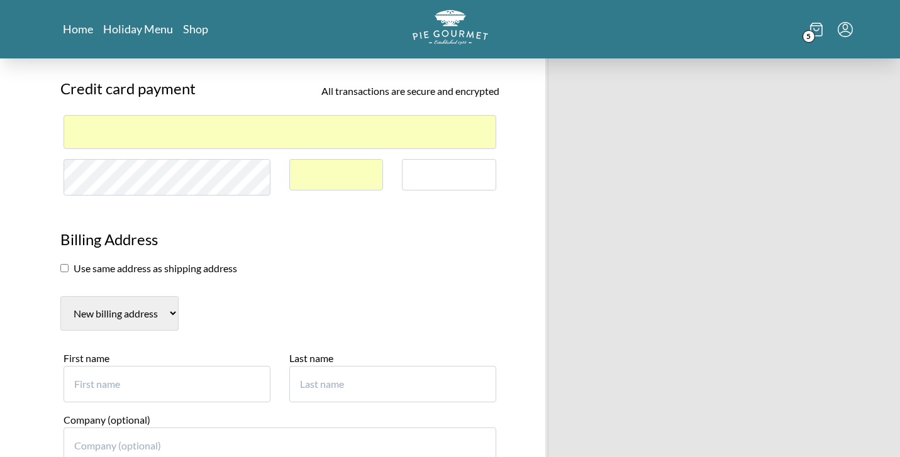
click at [66, 264] on input "checkbox" at bounding box center [64, 268] width 8 height 8
checkbox input "true"
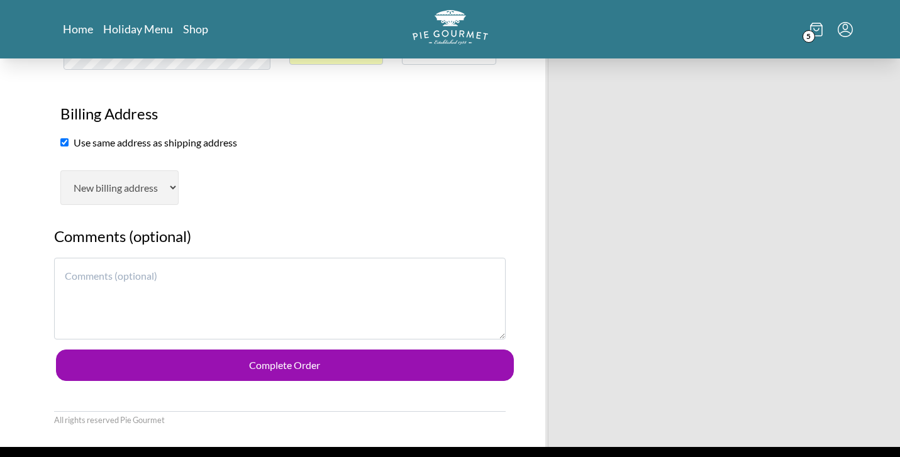
scroll to position [1147, 0]
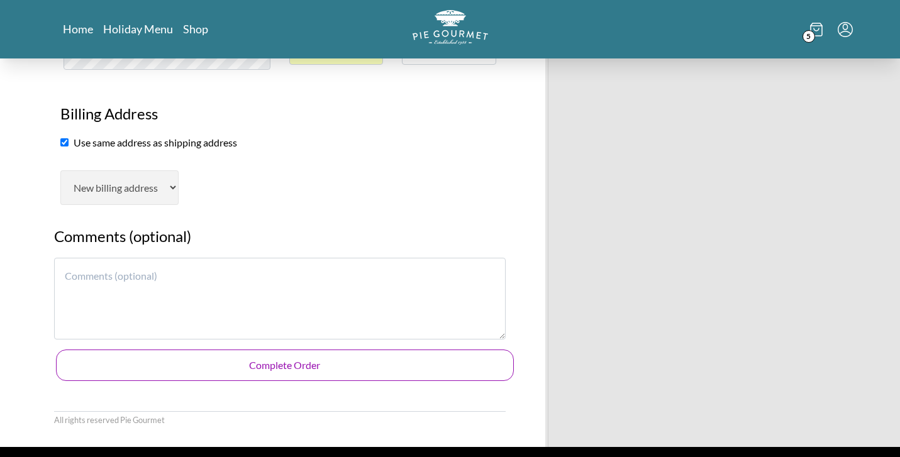
click at [252, 350] on button "Complete Order" at bounding box center [285, 365] width 458 height 31
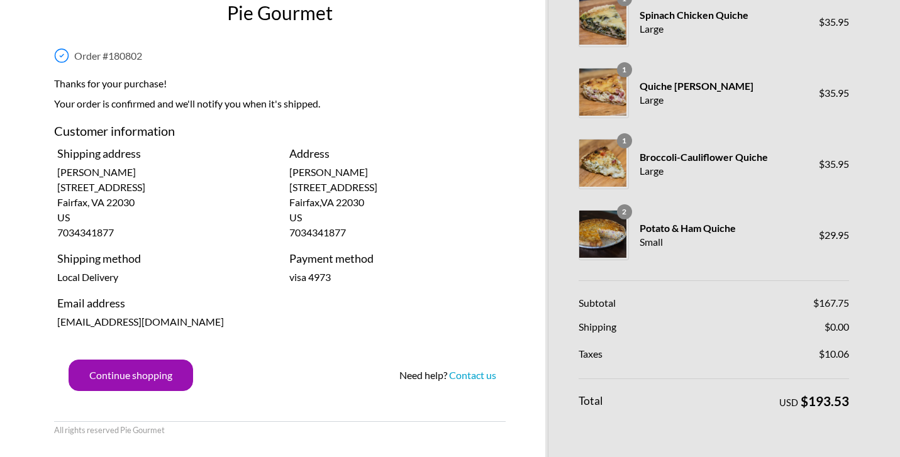
scroll to position [29, 0]
